Goal: Answer question/provide support

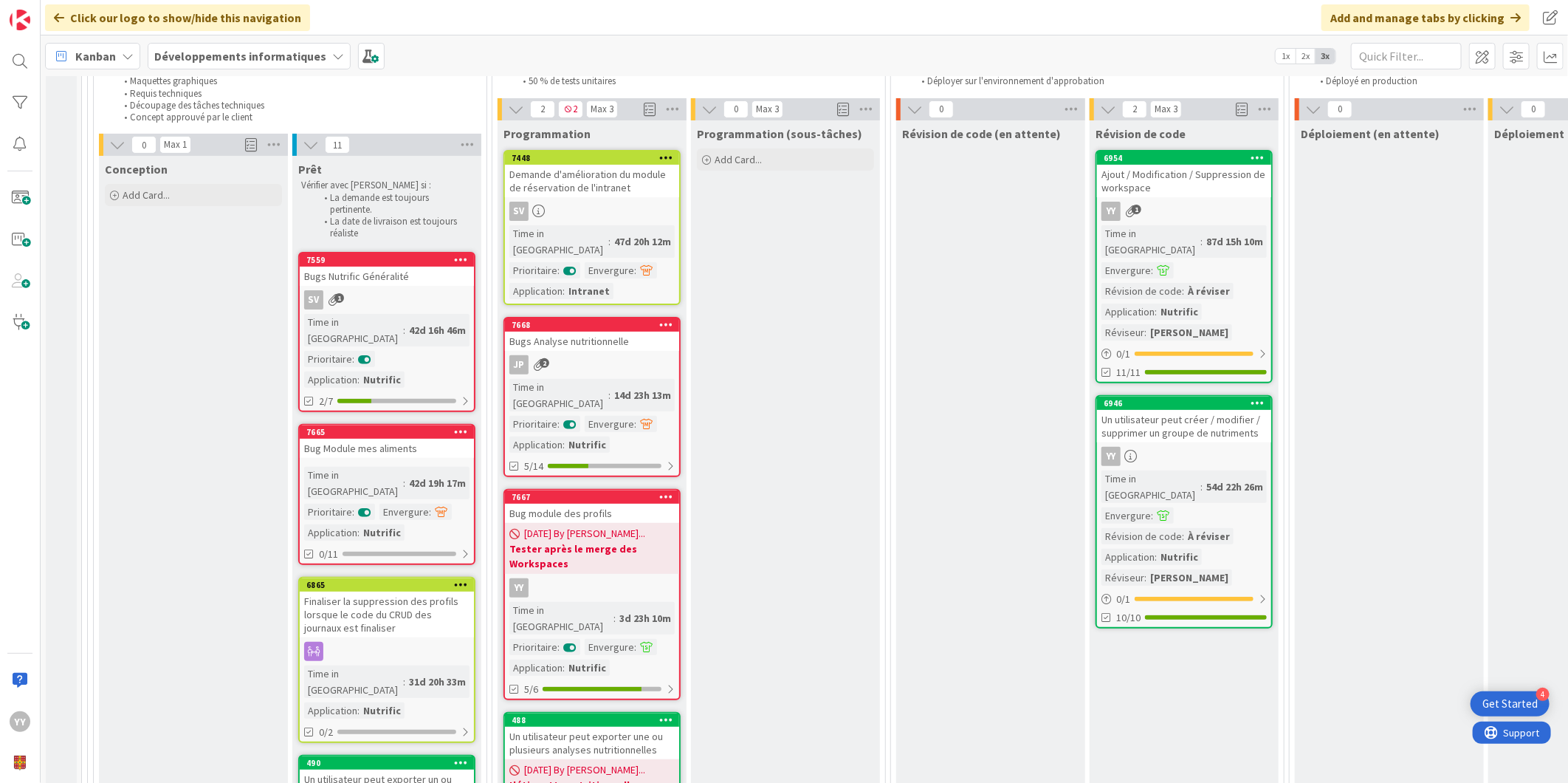
scroll to position [164, 0]
click at [409, 279] on div "Bugs Nutrific Généralité" at bounding box center [387, 277] width 174 height 19
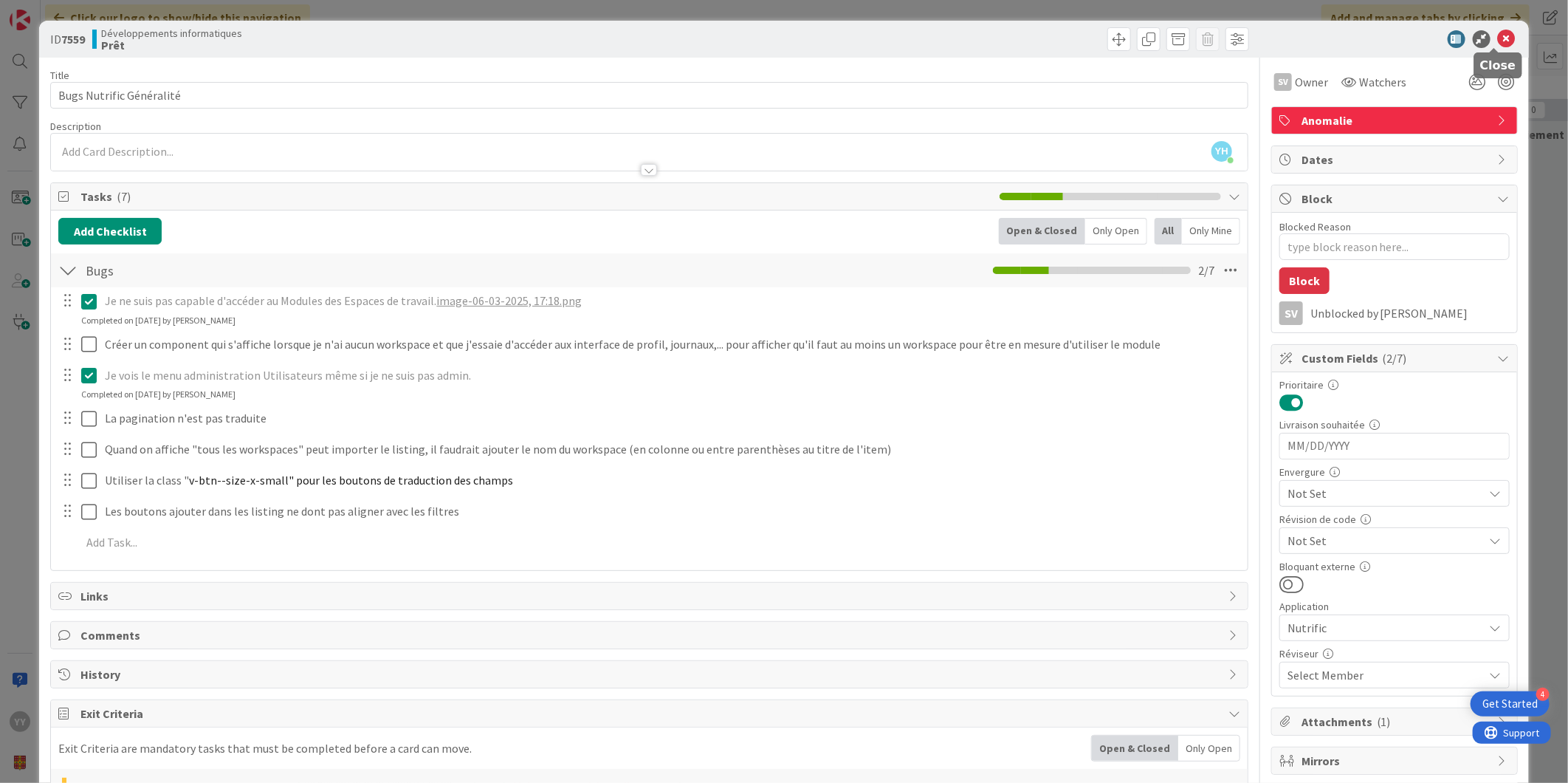
click at [1498, 39] on icon at bounding box center [1507, 39] width 18 height 18
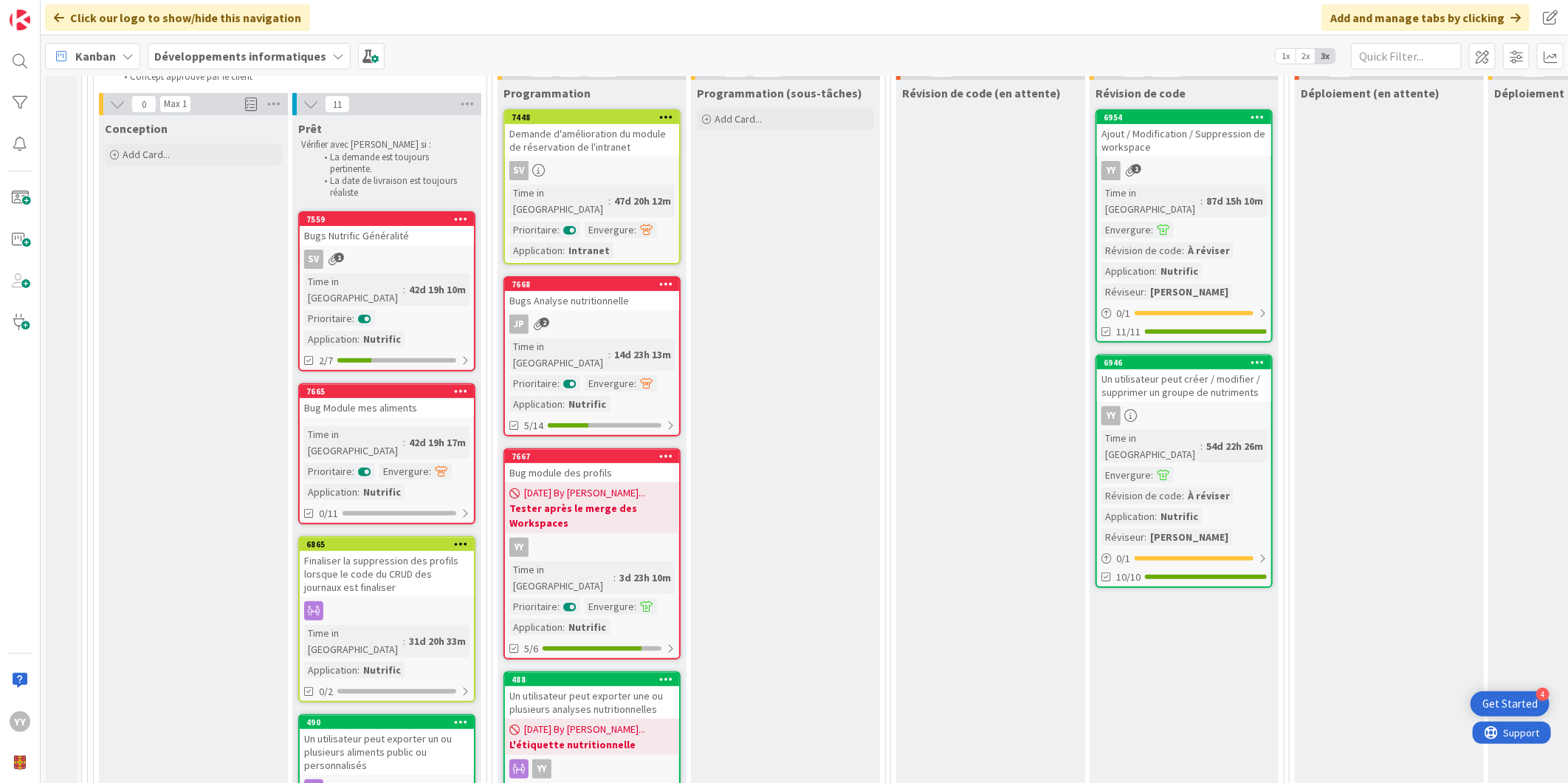
scroll to position [246, 0]
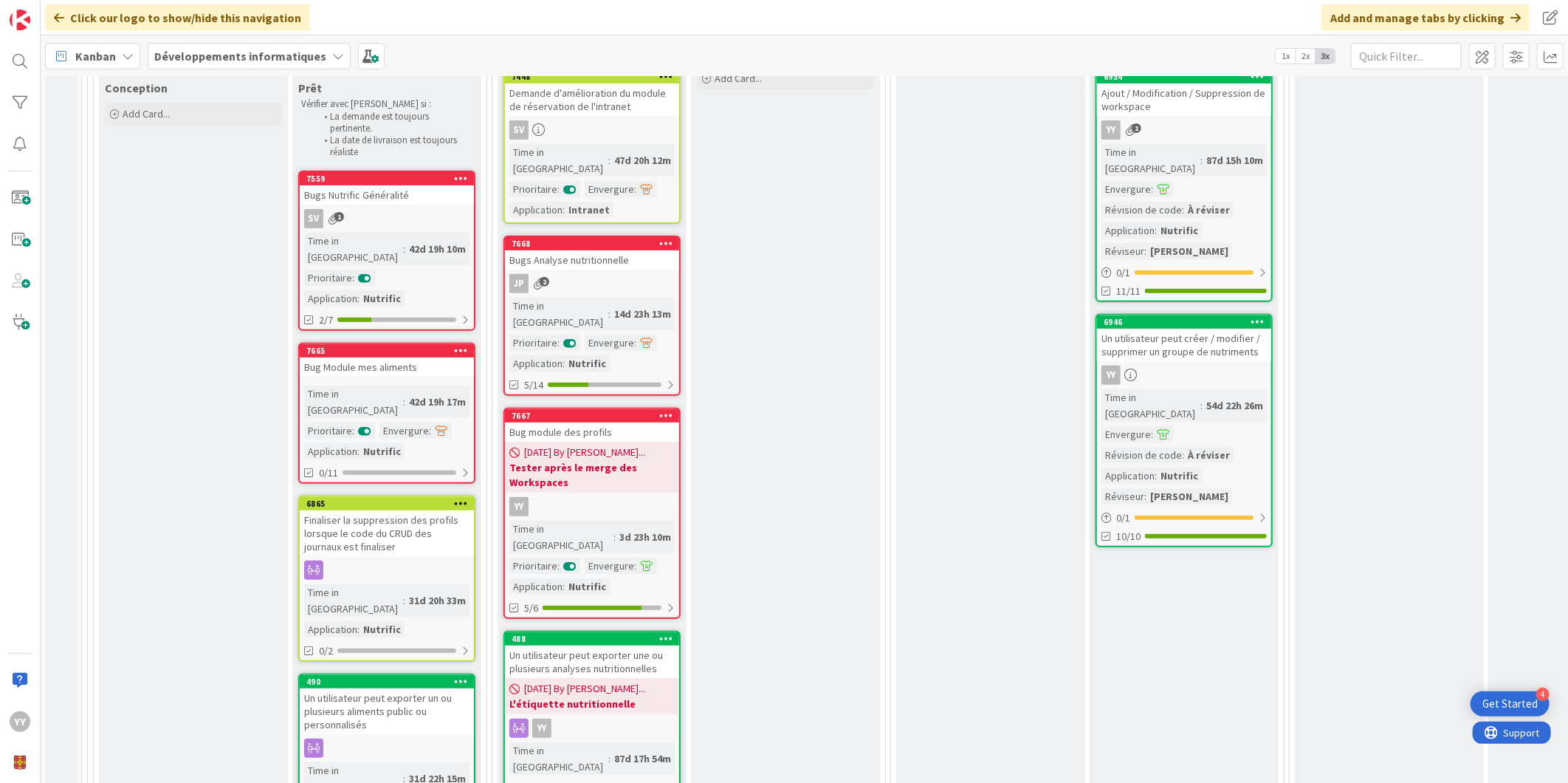
click at [417, 358] on div "Bug Module mes aliments" at bounding box center [387, 367] width 174 height 19
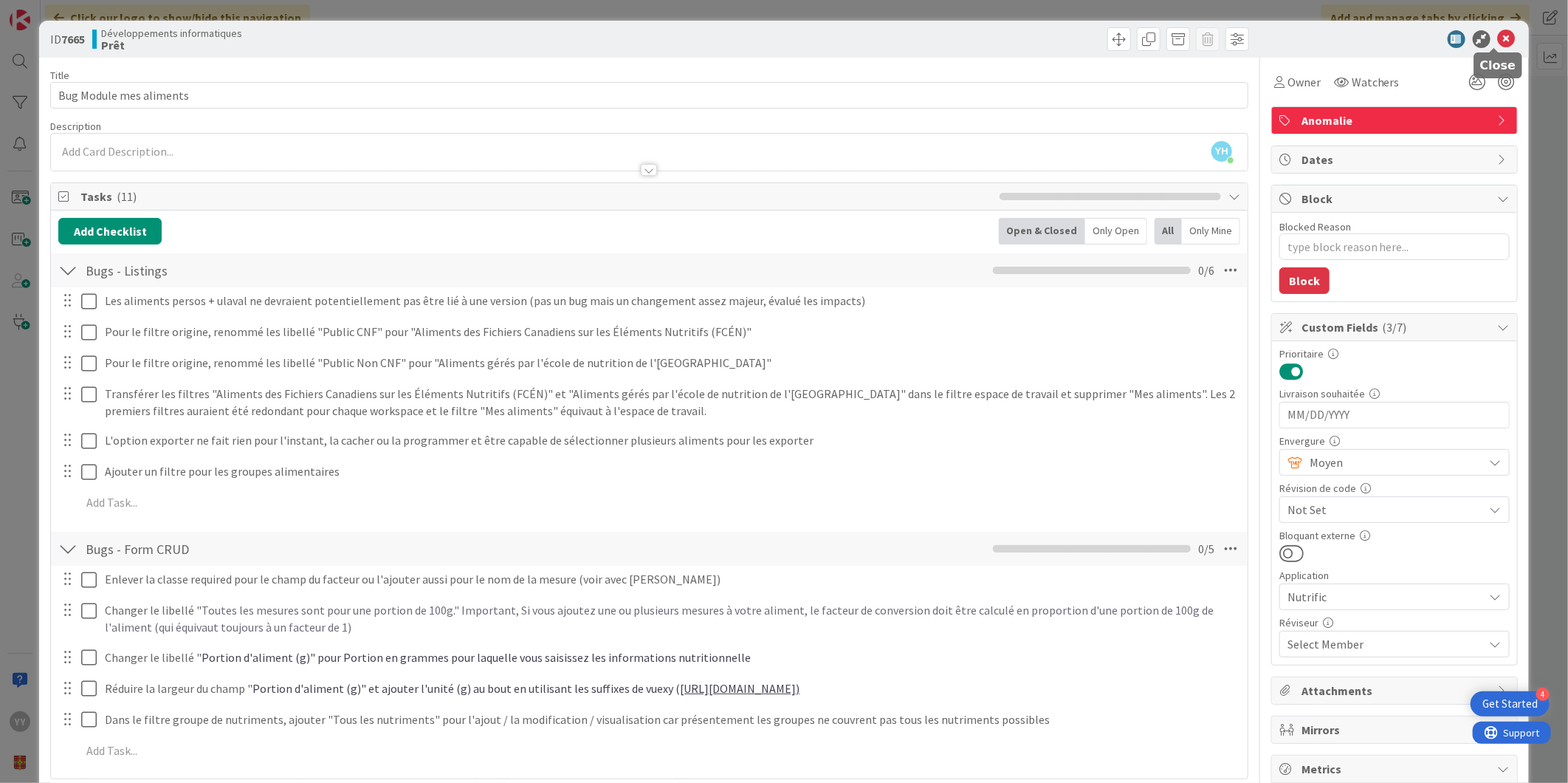
click at [1498, 33] on icon at bounding box center [1507, 39] width 18 height 18
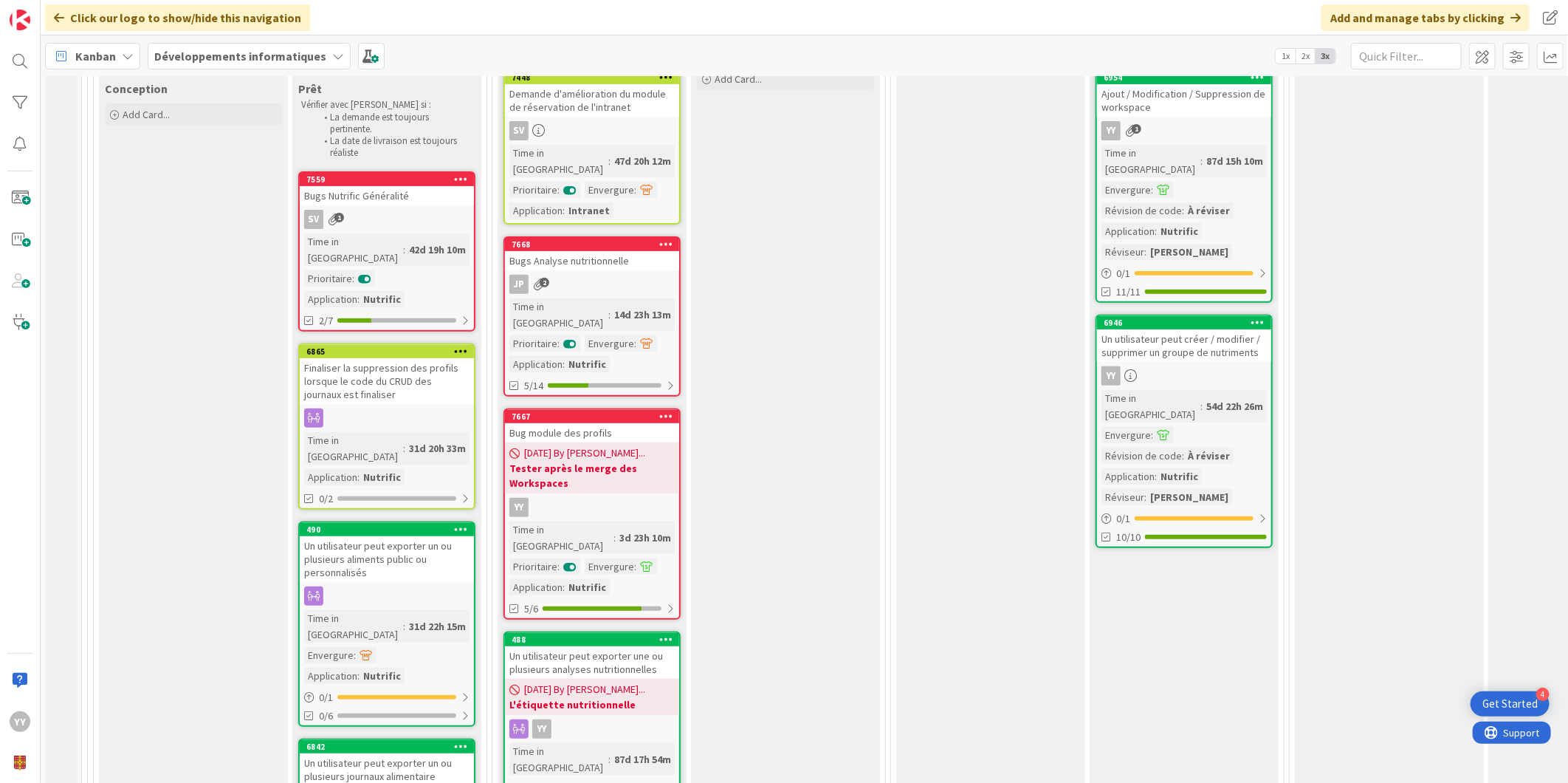
scroll to position [353, 0]
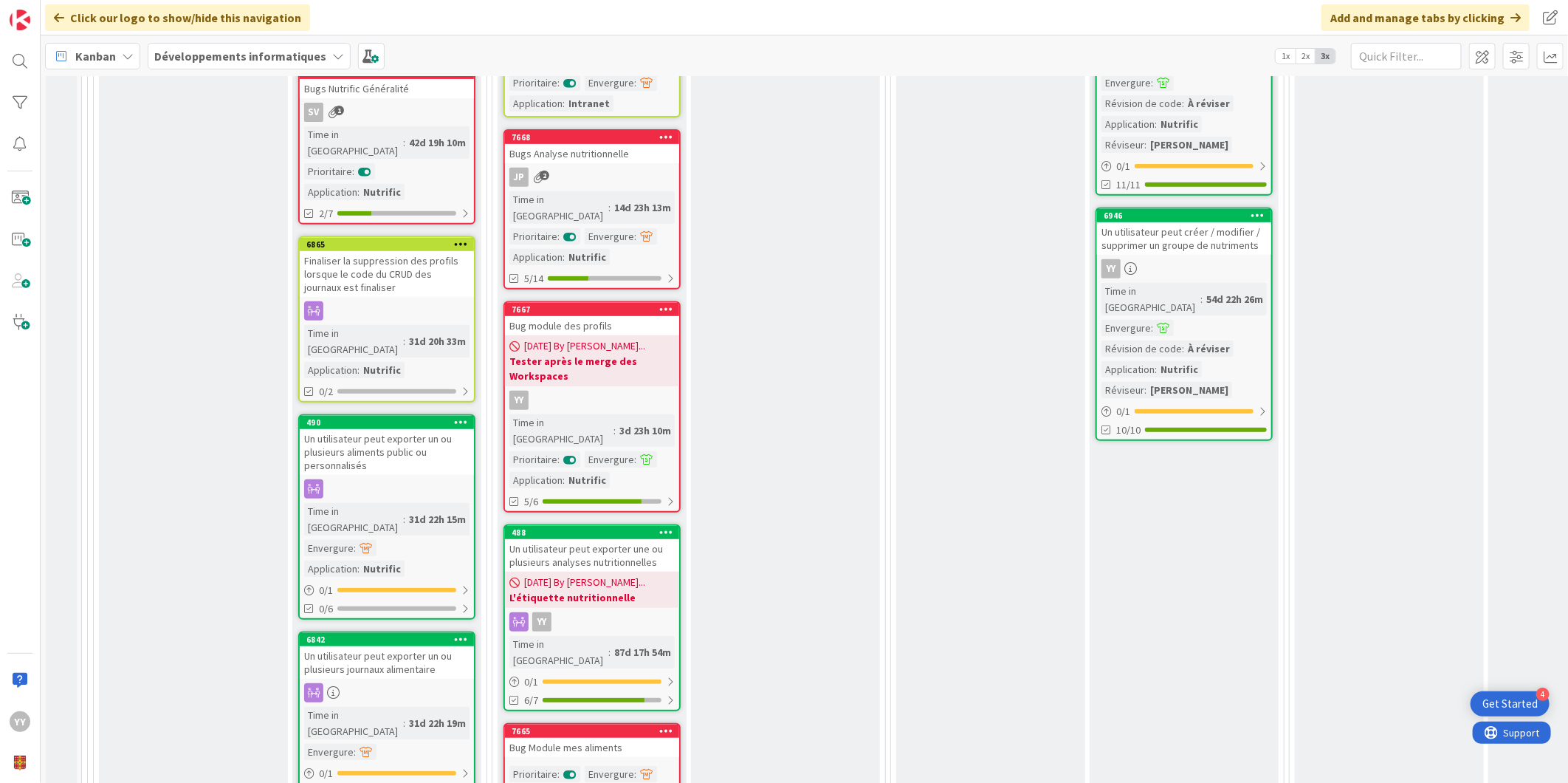
click at [581, 738] on div "Bug Module mes aliments" at bounding box center [592, 748] width 174 height 19
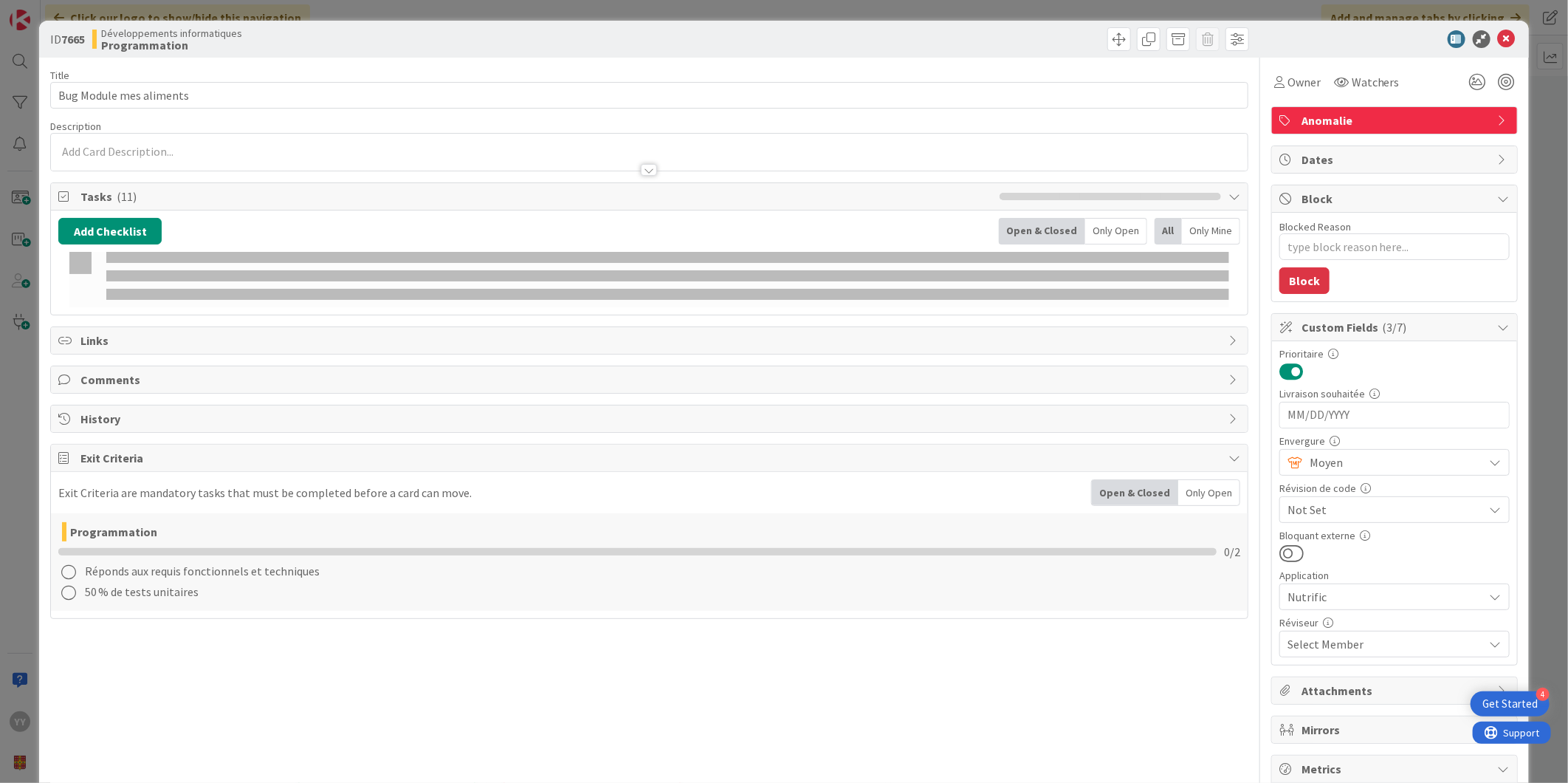
type textarea "x"
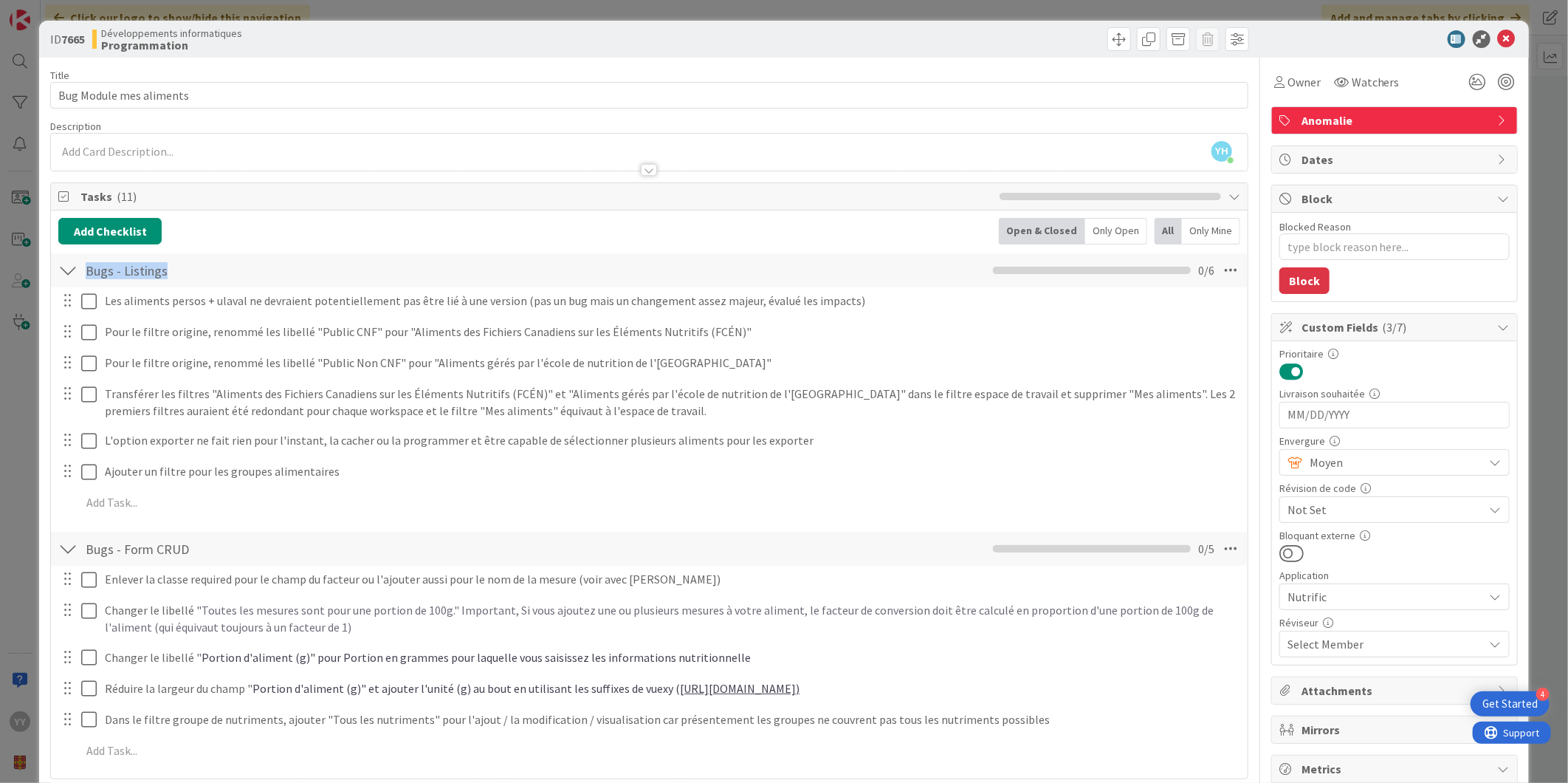
drag, startPoint x: 930, startPoint y: 285, endPoint x: 685, endPoint y: 285, distance: 245.0
click at [685, 285] on div "Bugs - Listings Checklist Name 15 / 64 Bugs - Listings 0 / 6" at bounding box center [649, 270] width 1196 height 34
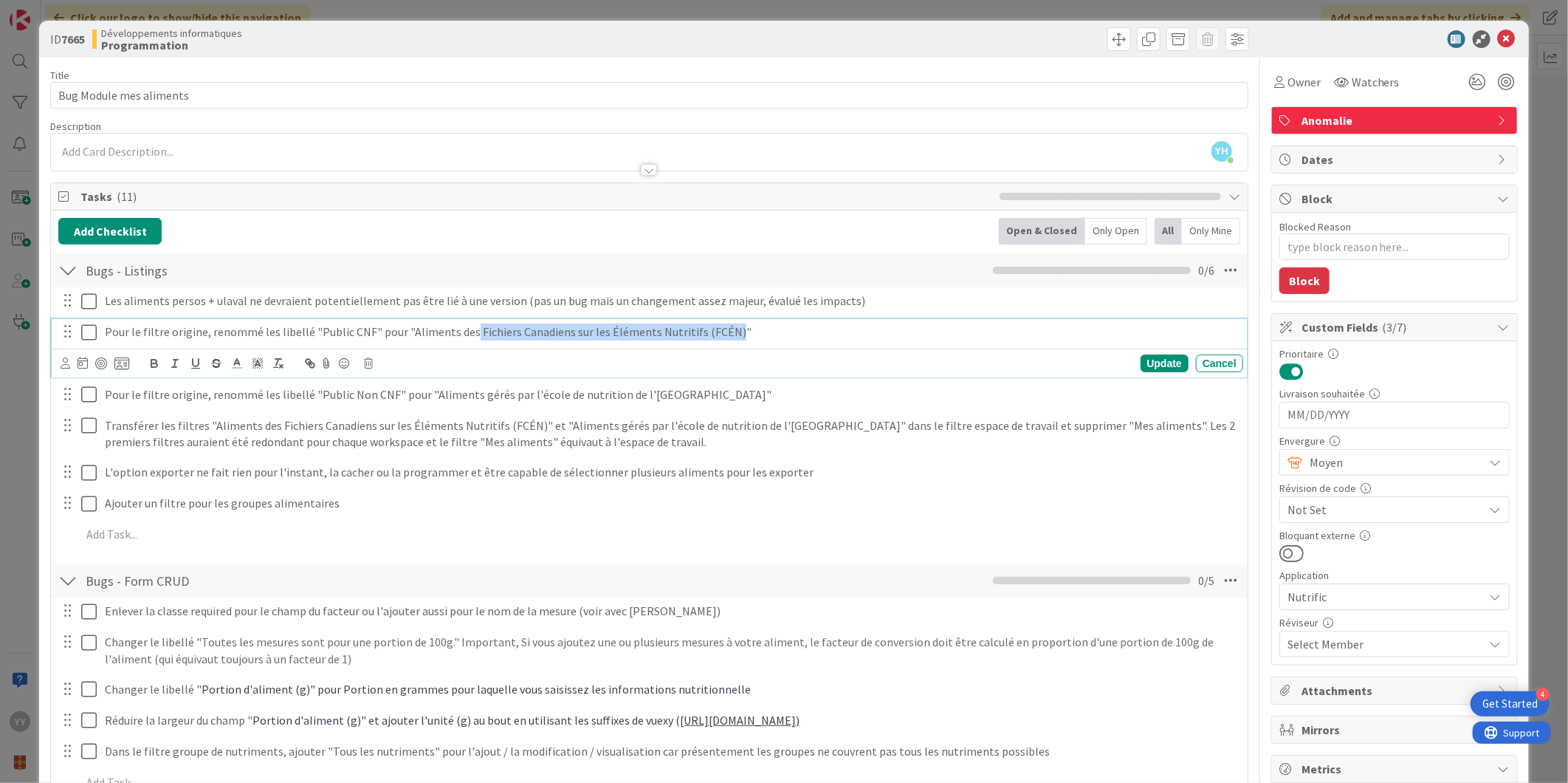
drag, startPoint x: 487, startPoint y: 331, endPoint x: 722, endPoint y: 330, distance: 235.0
click at [722, 330] on p "Pour le filtre origine, renommé les libellé "Public CNF" pour "Aliments des Fic…" at bounding box center [671, 332] width 1132 height 17
copy p "Fichiers Canadiens sur les Éléments Nutritifs (FCÉN)"
click at [690, 330] on p "Pour le filtre origine, renommé les libellé "Public CNF" pour "Aliments des Fic…" at bounding box center [671, 332] width 1132 height 17
drag, startPoint x: 692, startPoint y: 332, endPoint x: 715, endPoint y: 333, distance: 23.0
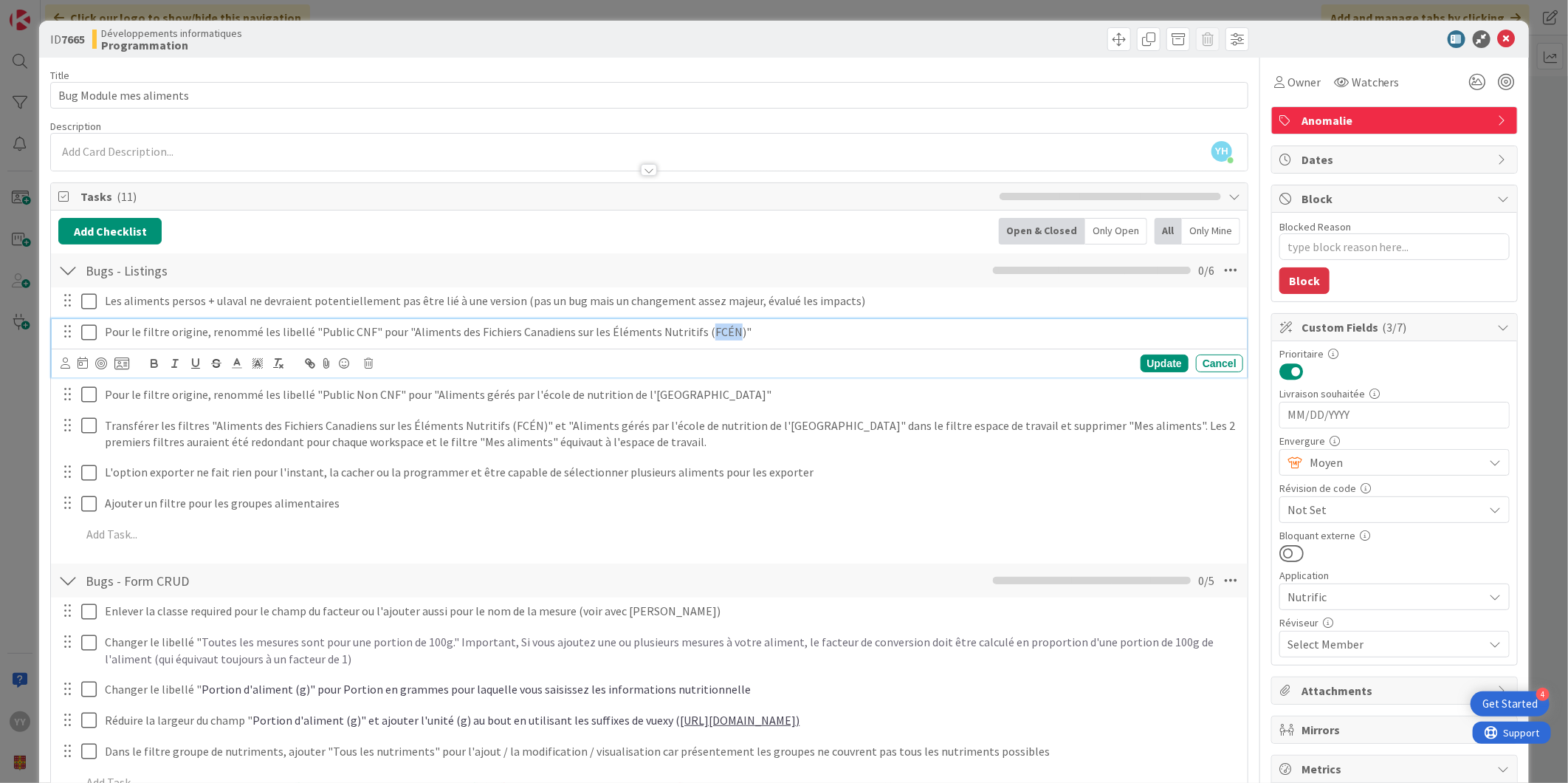
click at [715, 333] on p "Pour le filtre origine, renommé les libellé "Public CNF" pour "Aliments des Fic…" at bounding box center [671, 332] width 1132 height 17
click at [496, 336] on p "Pour le filtre origine, renommé les libellé "Public CNF" pour "Aliments des Fic…" at bounding box center [671, 332] width 1132 height 17
click at [404, 332] on p "Pour le filtre origine, renommé les libellé "Public CNF" pour "Aliments des Fic…" at bounding box center [671, 332] width 1132 height 17
click at [409, 335] on p "Pour le filtre origine, renommé les libellé "Public CNF" pour "Aliments des Fic…" at bounding box center [671, 332] width 1132 height 17
drag, startPoint x: 403, startPoint y: 329, endPoint x: 467, endPoint y: 327, distance: 64.0
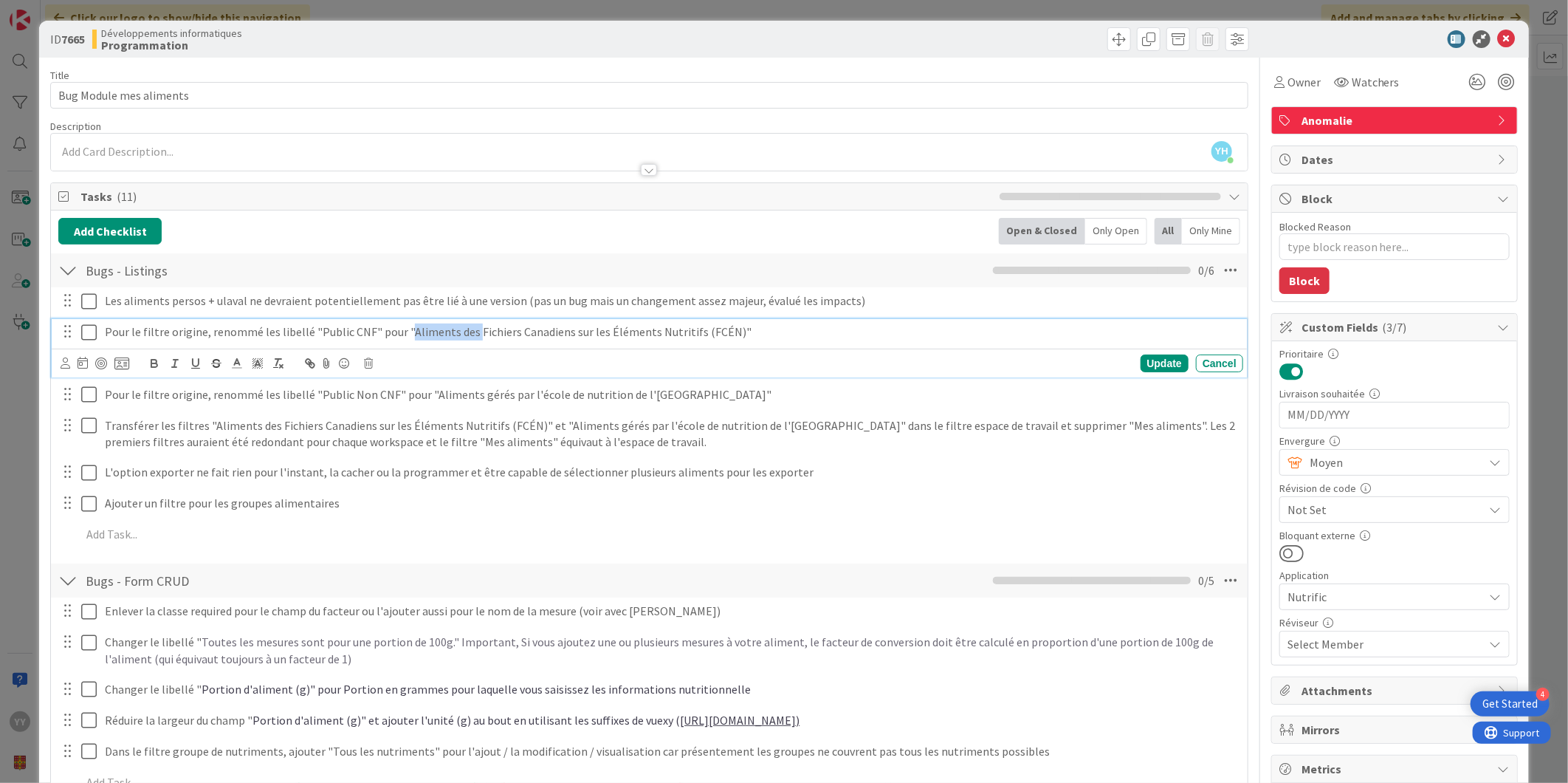
click at [467, 327] on p "Pour le filtre origine, renommé les libellé "Public CNF" pour "Aliments des Fic…" at bounding box center [671, 332] width 1132 height 17
copy p "Aliments des"
click at [452, 270] on div "Bugs - Listings Checklist Name 15 / 64 Bugs - Listings 0 / 6" at bounding box center [649, 270] width 1196 height 34
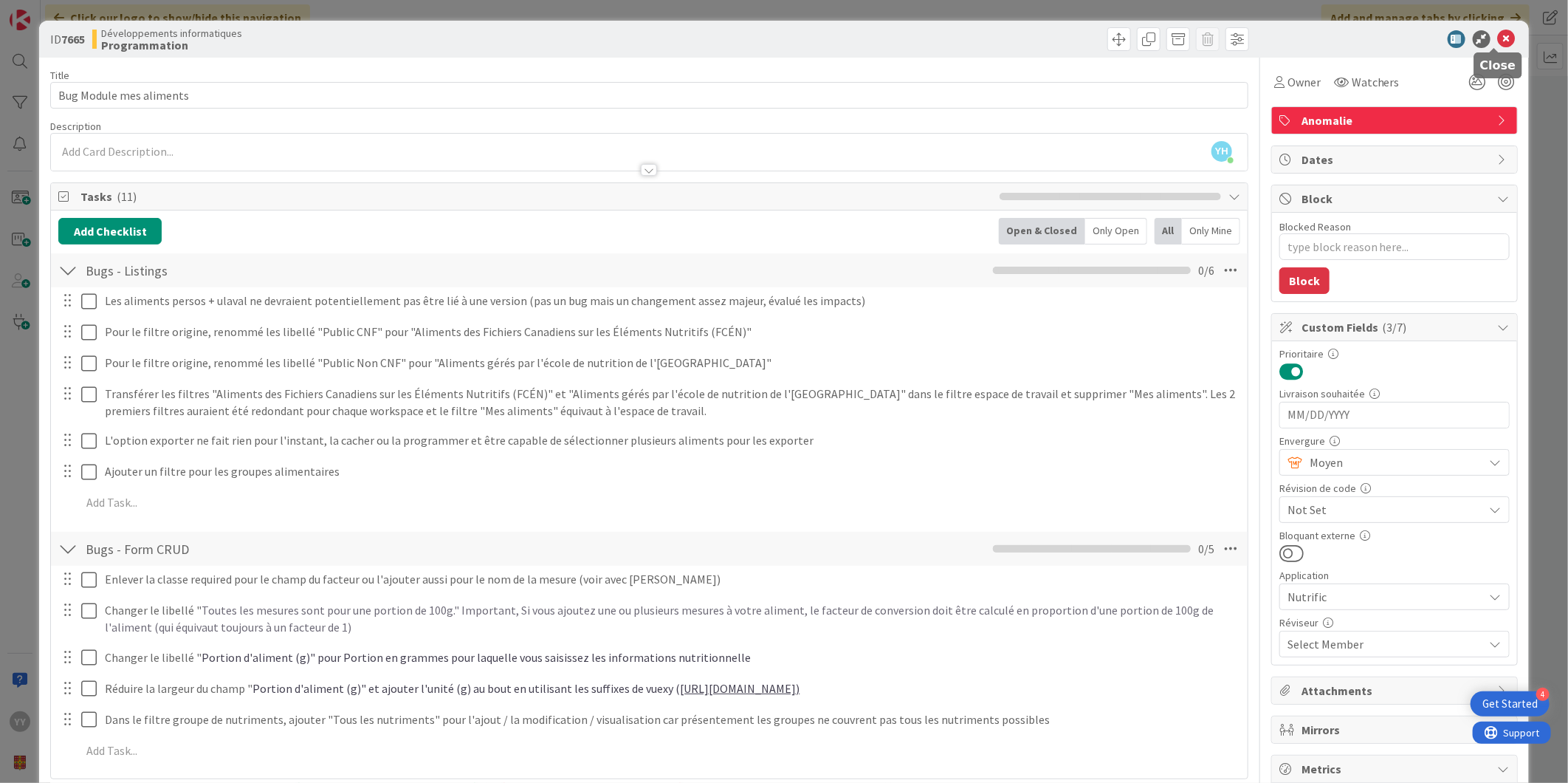
drag, startPoint x: 1500, startPoint y: 42, endPoint x: 1478, endPoint y: 52, distance: 24.2
click at [1500, 42] on icon at bounding box center [1507, 39] width 18 height 18
